Goal: Information Seeking & Learning: Find specific fact

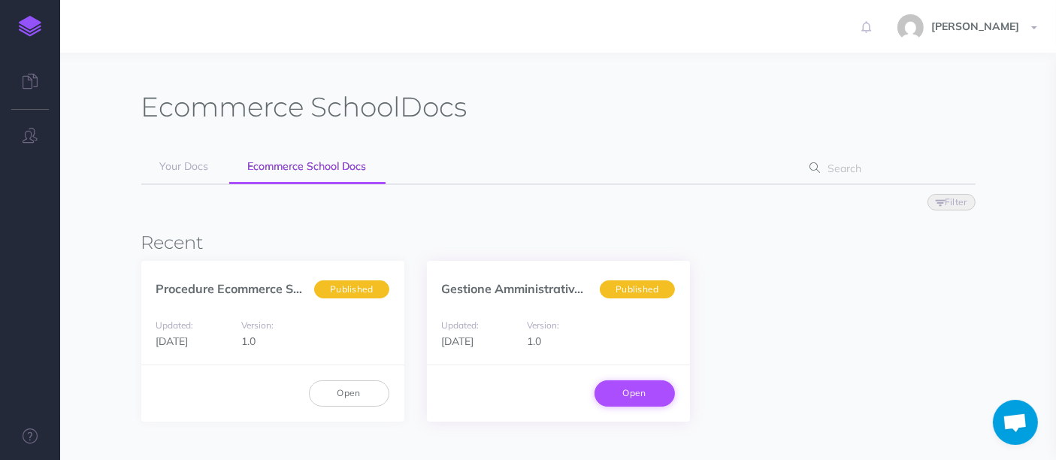
click at [646, 389] on link "Open" at bounding box center [634, 393] width 80 height 26
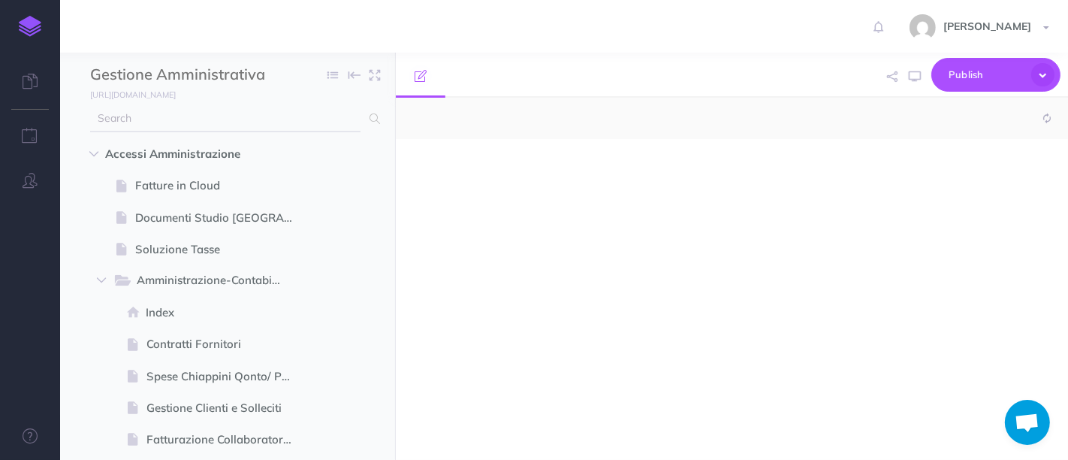
select select "null"
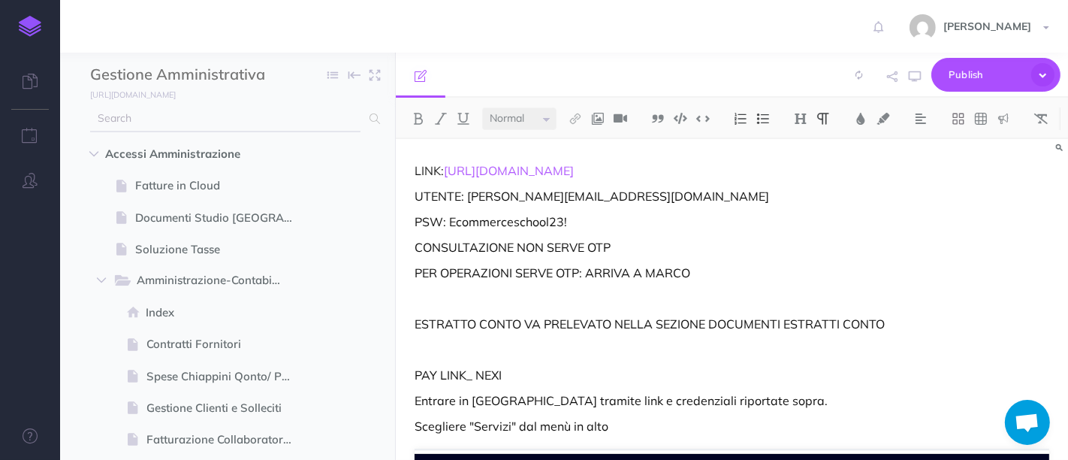
click at [183, 108] on input "text" at bounding box center [225, 118] width 270 height 27
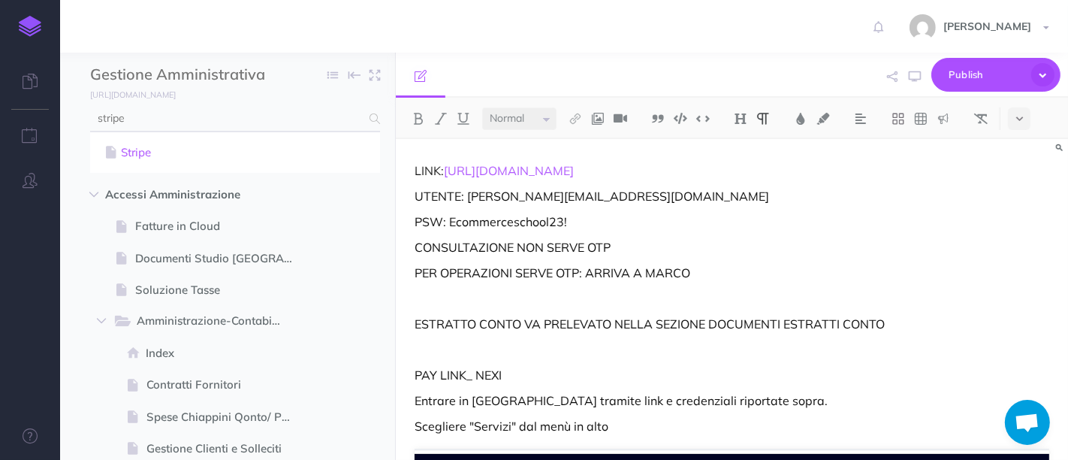
type input "stripe"
click at [192, 153] on link "Stripe" at bounding box center [234, 152] width 267 height 18
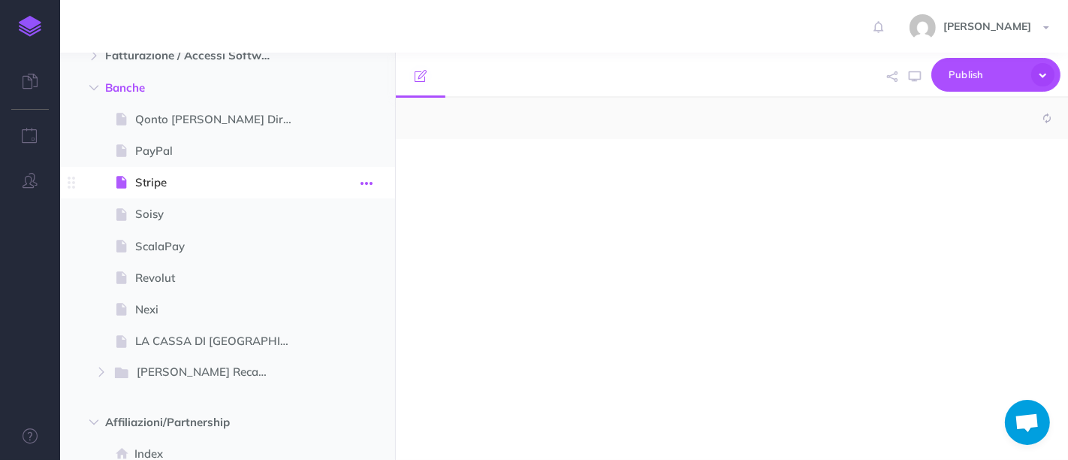
select select "null"
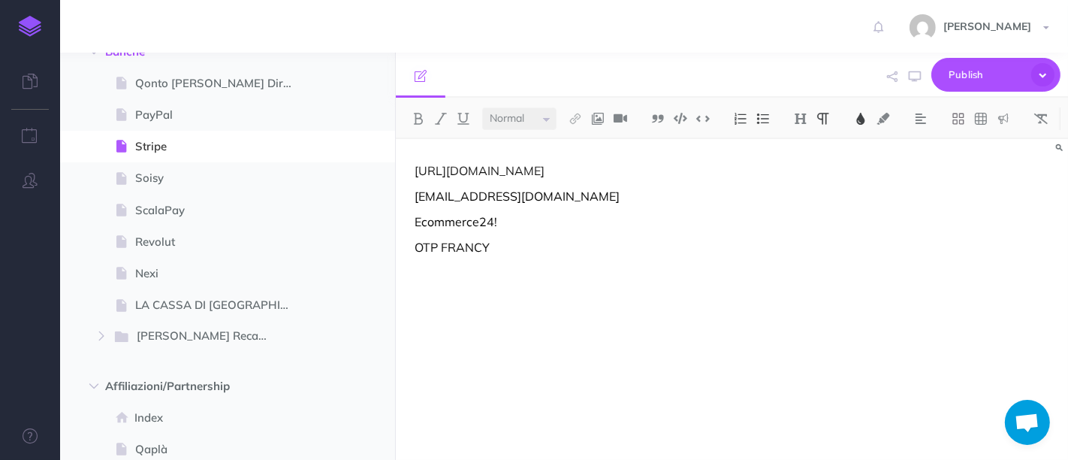
scroll to position [1225, 0]
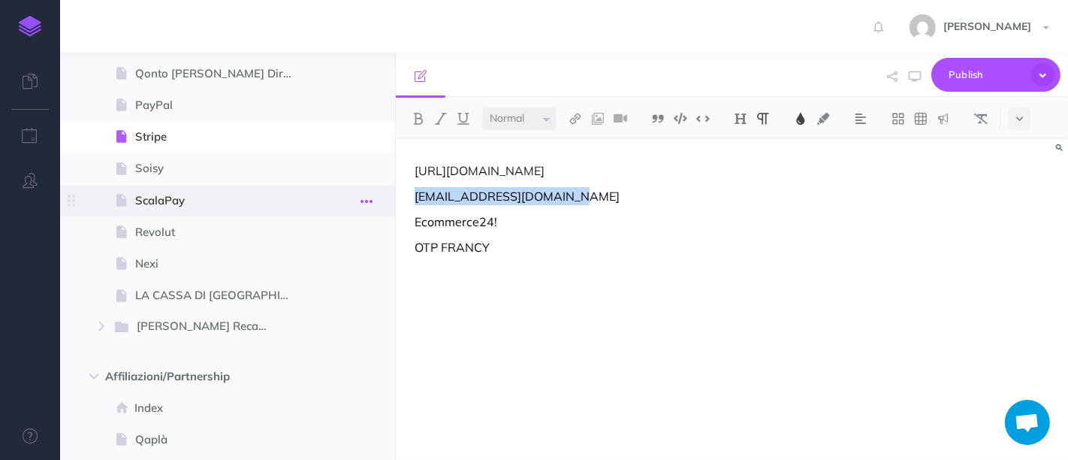
drag, startPoint x: 592, startPoint y: 195, endPoint x: 379, endPoint y: 199, distance: 212.6
click at [379, 199] on div "Gestione Amministrativa e Finanziaria Ecommerce School Collapse all Expand all …" at bounding box center [564, 256] width 1008 height 407
copy span "[EMAIL_ADDRESS][DOMAIN_NAME]"
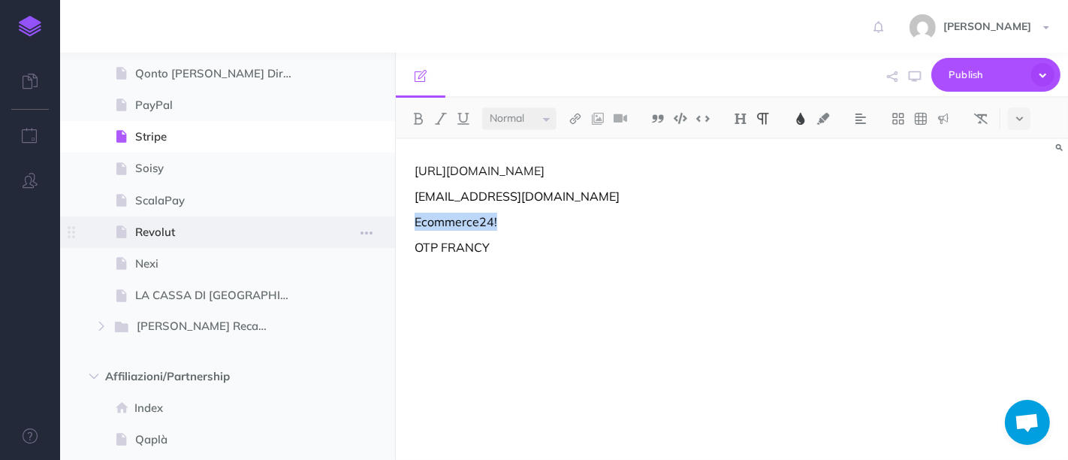
drag, startPoint x: 516, startPoint y: 219, endPoint x: 384, endPoint y: 219, distance: 132.2
click at [384, 219] on div "Gestione Amministrativa e Finanziaria Ecommerce School Collapse all Expand all …" at bounding box center [564, 256] width 1008 height 407
copy span "Ecommerce24!"
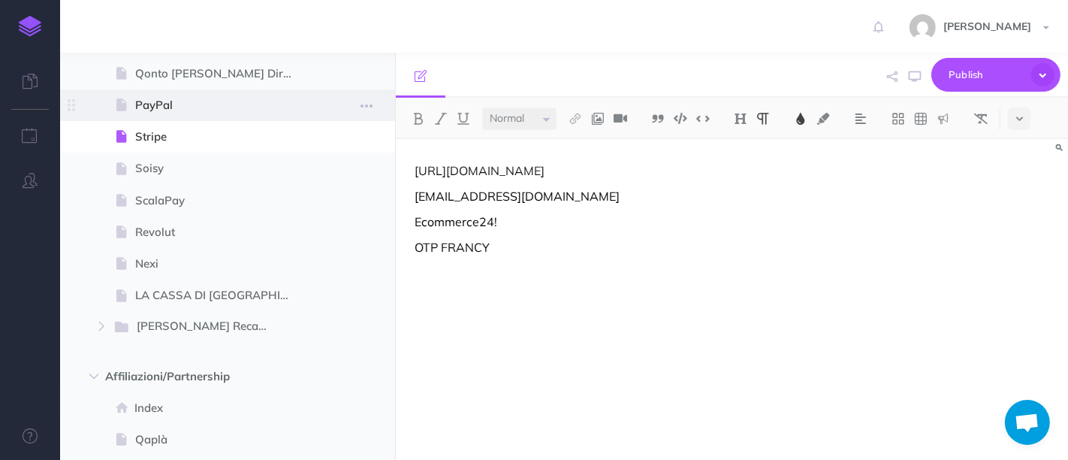
click at [174, 107] on span "PayPal" at bounding box center [220, 105] width 170 height 18
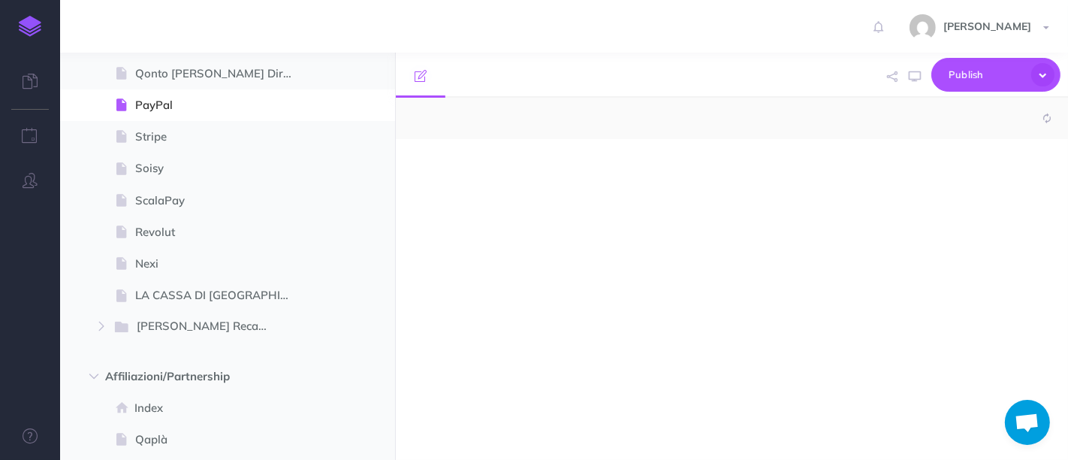
select select "null"
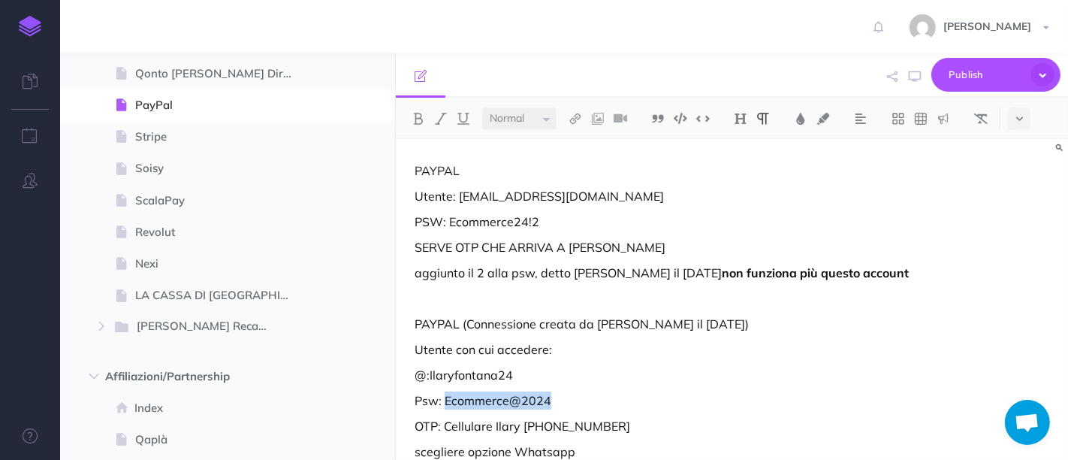
drag, startPoint x: 560, startPoint y: 403, endPoint x: 446, endPoint y: 402, distance: 114.2
click at [446, 402] on p "Psw: Ecommerce@2024" at bounding box center [732, 400] width 635 height 18
copy p "Ecommerce@2024"
click at [165, 261] on span "Nexi" at bounding box center [220, 264] width 170 height 18
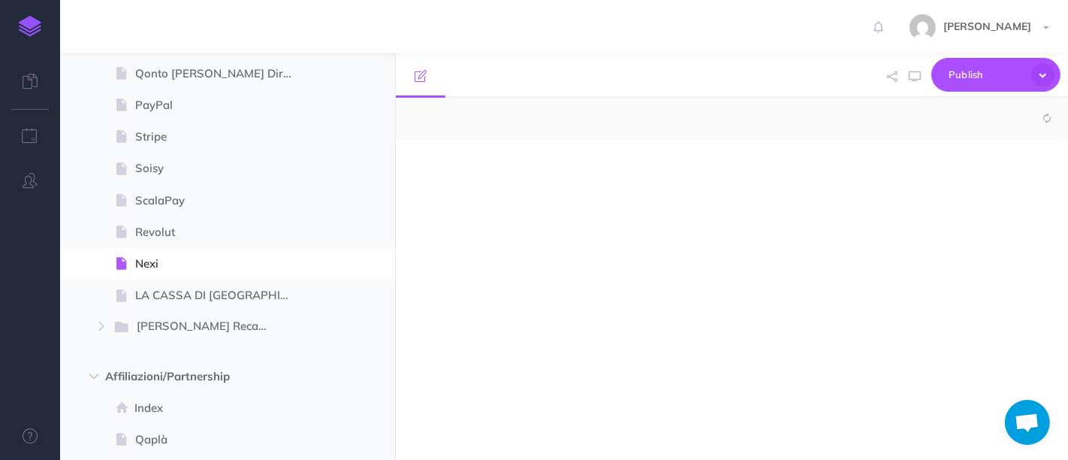
select select "null"
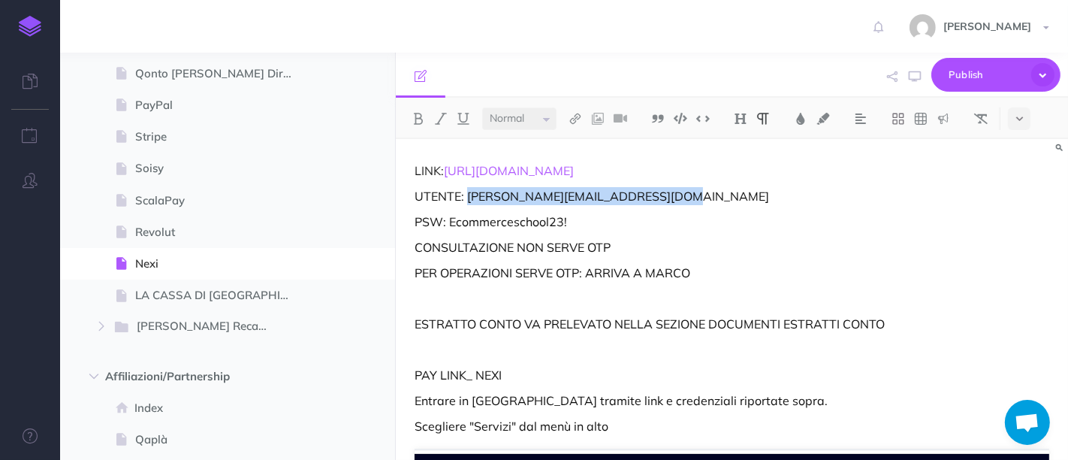
drag, startPoint x: 672, startPoint y: 197, endPoint x: 470, endPoint y: 194, distance: 202.1
click at [470, 194] on p "UTENTE: [PERSON_NAME][EMAIL_ADDRESS][DOMAIN_NAME]" at bounding box center [732, 196] width 635 height 18
copy p "[PERSON_NAME][EMAIL_ADDRESS][DOMAIN_NAME]"
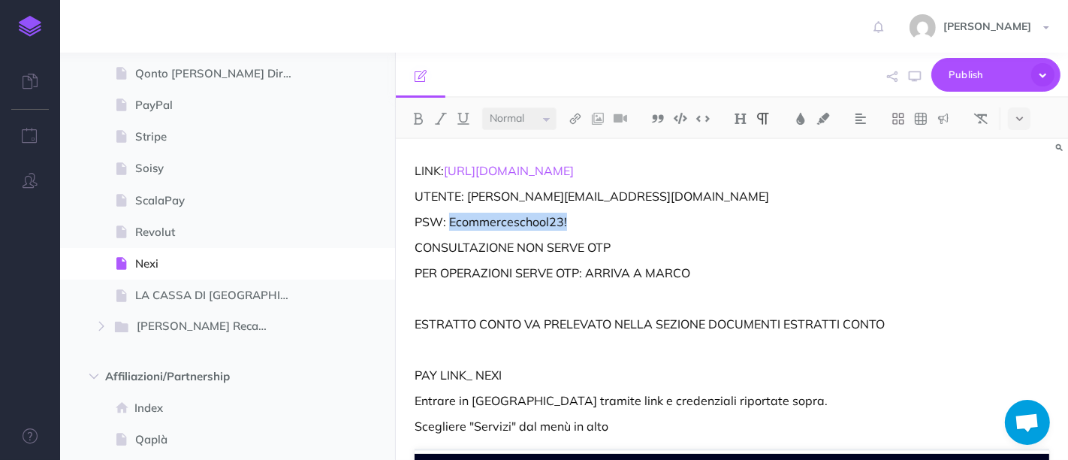
drag, startPoint x: 593, startPoint y: 222, endPoint x: 452, endPoint y: 222, distance: 140.5
click at [452, 222] on p "PSW: Ecommerceschool23!" at bounding box center [732, 222] width 635 height 18
copy p "Ecommerceschool23!"
